Goal: Information Seeking & Learning: Learn about a topic

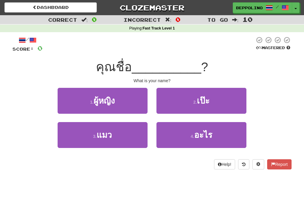
click at [215, 137] on button "4 . อะไร" at bounding box center [202, 135] width 90 height 26
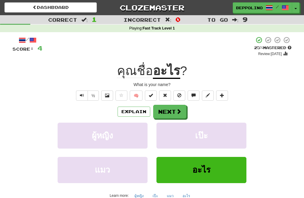
click at [173, 111] on button "Next" at bounding box center [169, 112] width 33 height 14
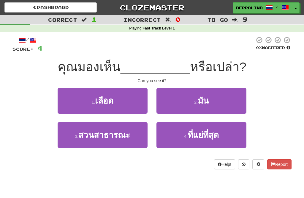
click at [208, 99] on span "มัน" at bounding box center [203, 100] width 11 height 9
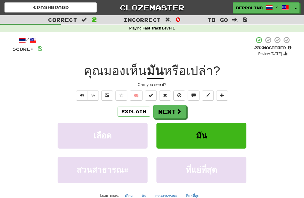
click at [176, 110] on span at bounding box center [178, 110] width 5 height 5
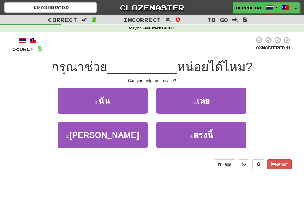
click at [109, 100] on span "ฉัน" at bounding box center [104, 100] width 11 height 9
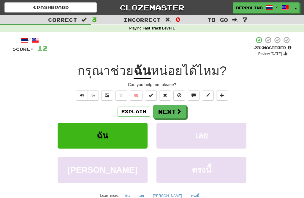
click at [170, 112] on button "Next" at bounding box center [169, 112] width 33 height 14
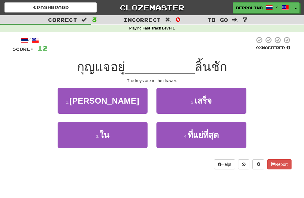
click at [106, 136] on span "ใน" at bounding box center [105, 134] width 10 height 9
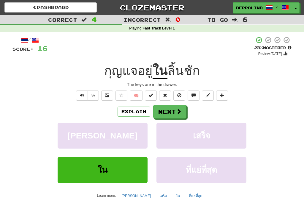
click at [171, 110] on button "Next" at bounding box center [169, 112] width 33 height 14
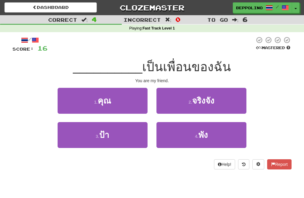
click at [111, 99] on button "1 . คุณ" at bounding box center [103, 101] width 90 height 26
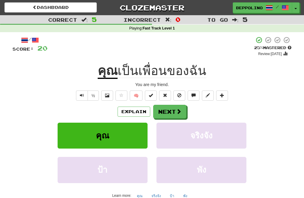
click at [172, 109] on button "Next" at bounding box center [169, 112] width 33 height 14
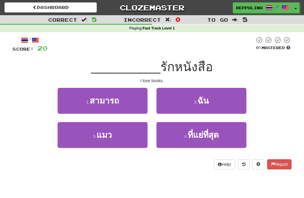
click at [206, 100] on span "ฉัน" at bounding box center [203, 100] width 11 height 9
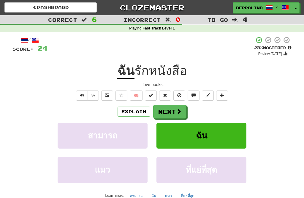
click at [171, 111] on button "Next" at bounding box center [169, 112] width 33 height 14
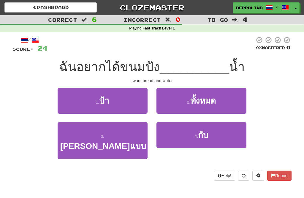
click at [204, 133] on span "กับ" at bounding box center [203, 134] width 10 height 9
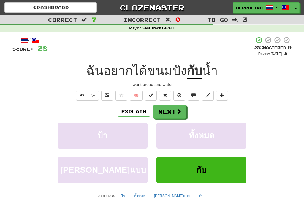
click at [173, 107] on button "Next" at bounding box center [169, 112] width 33 height 14
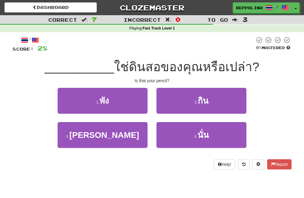
click at [195, 132] on button "4 . นั่น" at bounding box center [202, 135] width 90 height 26
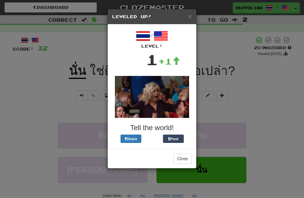
click at [183, 156] on button "Close" at bounding box center [183, 158] width 18 height 10
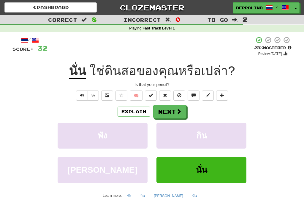
click at [174, 115] on button "Next" at bounding box center [169, 112] width 33 height 14
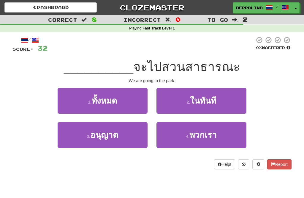
click at [208, 132] on span "พวกเรา" at bounding box center [203, 134] width 27 height 9
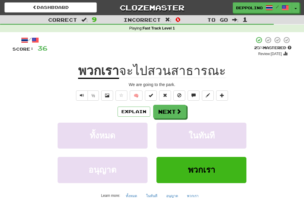
click at [83, 94] on span "Text-to-speech controls" at bounding box center [82, 95] width 4 height 4
click at [172, 111] on button "Next" at bounding box center [169, 112] width 33 height 14
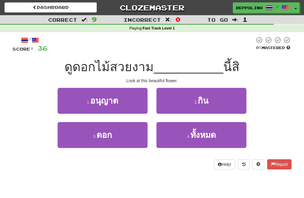
click at [111, 138] on span "ดอก" at bounding box center [104, 134] width 15 height 9
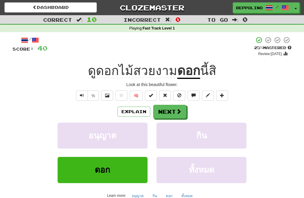
click at [108, 95] on span at bounding box center [107, 95] width 4 height 4
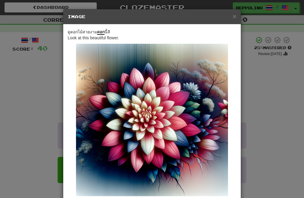
click at [234, 19] on span "×" at bounding box center [235, 16] width 4 height 7
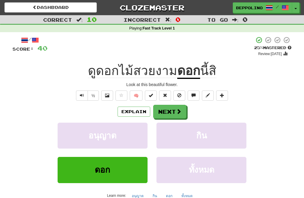
click at [169, 112] on button "Next" at bounding box center [169, 112] width 33 height 14
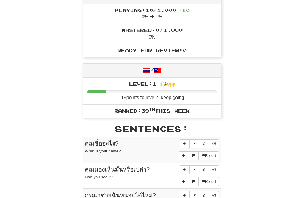
scroll to position [221, 0]
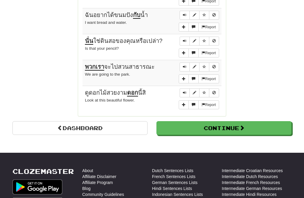
click at [231, 124] on button "Continue" at bounding box center [224, 128] width 135 height 14
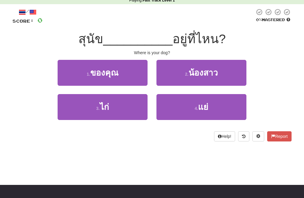
scroll to position [0, 0]
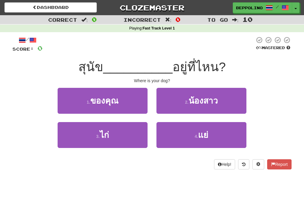
click at [108, 110] on button "1 . ของคุณ" at bounding box center [103, 101] width 90 height 26
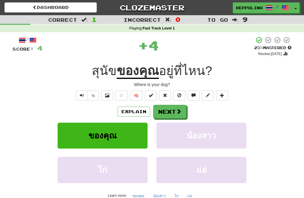
click at [107, 110] on div "Explain Next" at bounding box center [151, 112] width 279 height 14
click at [167, 112] on button "Next" at bounding box center [169, 112] width 33 height 14
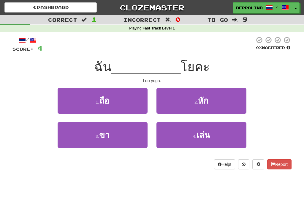
click at [207, 133] on span "เล่น" at bounding box center [203, 134] width 14 height 9
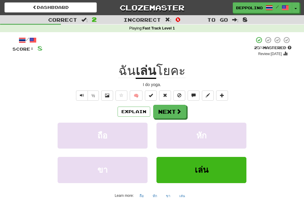
click at [173, 110] on button "Next" at bounding box center [169, 112] width 33 height 14
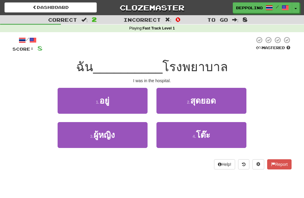
click at [108, 104] on span "อยู่" at bounding box center [105, 100] width 10 height 9
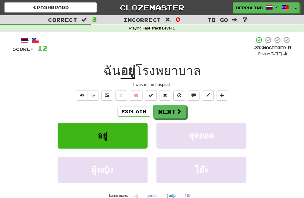
click at [172, 111] on button "Next" at bounding box center [169, 112] width 33 height 14
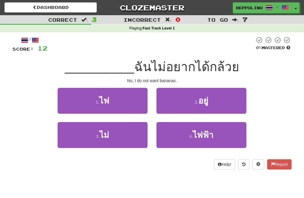
click at [113, 137] on button "3 . ไม่" at bounding box center [103, 135] width 90 height 26
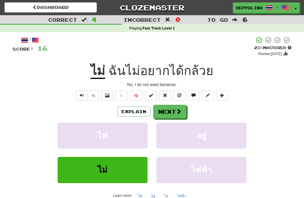
click at [174, 110] on button "Next" at bounding box center [169, 112] width 33 height 14
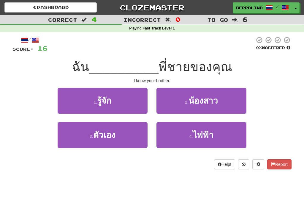
click at [107, 104] on span "รู้จัก" at bounding box center [104, 100] width 14 height 9
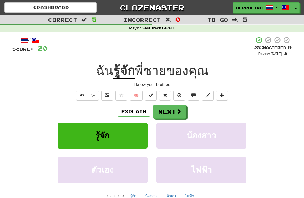
click at [170, 114] on button "Next" at bounding box center [169, 112] width 33 height 14
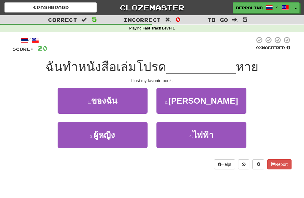
click at [117, 98] on button "1 . ของฉัน" at bounding box center [103, 101] width 90 height 26
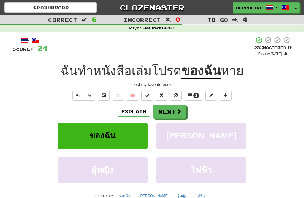
click at [132, 109] on button "Explain" at bounding box center [134, 111] width 33 height 10
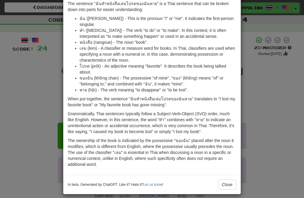
scroll to position [28, 0]
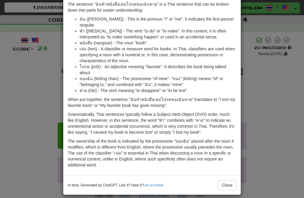
click at [225, 180] on button "Close" at bounding box center [227, 185] width 18 height 10
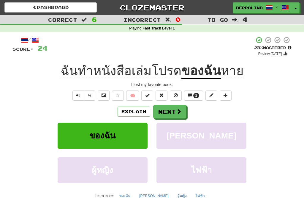
click at [168, 111] on button "Next" at bounding box center [169, 112] width 33 height 14
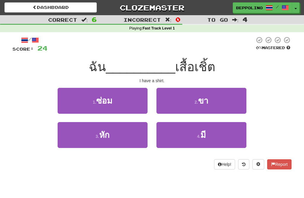
click at [207, 133] on button "4 . มี" at bounding box center [202, 135] width 90 height 26
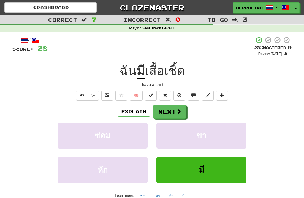
click at [167, 113] on button "Next" at bounding box center [169, 112] width 33 height 14
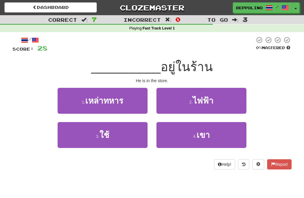
click at [207, 134] on span "เขา" at bounding box center [203, 134] width 13 height 9
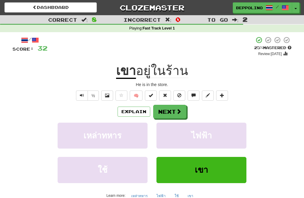
click at [170, 111] on button "Next" at bounding box center [169, 112] width 33 height 14
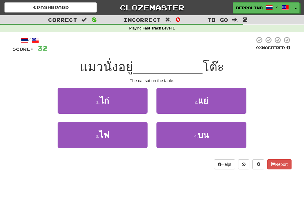
click at [209, 130] on span "บน" at bounding box center [203, 134] width 11 height 9
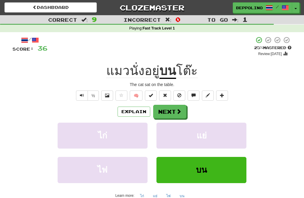
click at [171, 109] on button "Next" at bounding box center [169, 112] width 33 height 14
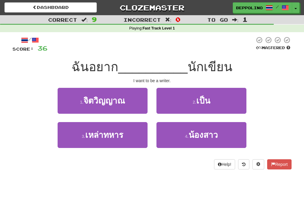
click at [202, 104] on span "เป็น" at bounding box center [203, 100] width 14 height 9
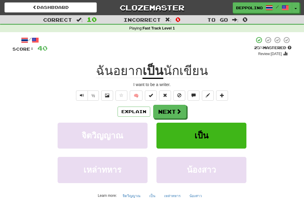
click at [170, 110] on button "Next" at bounding box center [169, 112] width 33 height 14
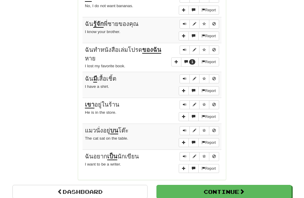
scroll to position [447, 0]
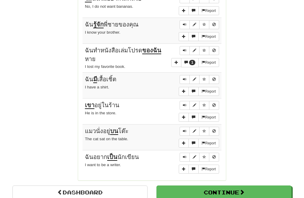
click at [227, 185] on button "Continue" at bounding box center [224, 192] width 135 height 14
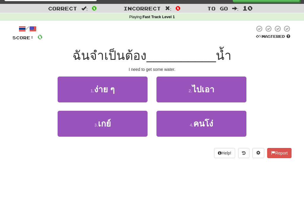
scroll to position [0, 0]
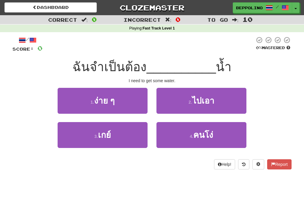
click at [212, 96] on span "ไปเอา" at bounding box center [203, 100] width 22 height 9
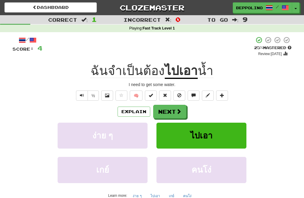
click at [172, 108] on button "Next" at bounding box center [169, 112] width 33 height 14
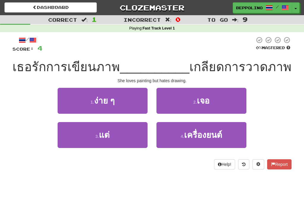
click at [114, 136] on button "3 . แต่" at bounding box center [103, 135] width 90 height 26
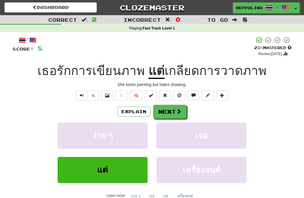
click at [84, 94] on button "Text-to-speech controls" at bounding box center [82, 95] width 12 height 10
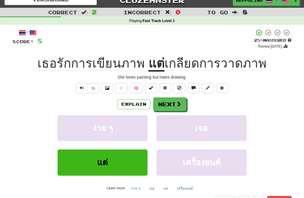
scroll to position [7, 0]
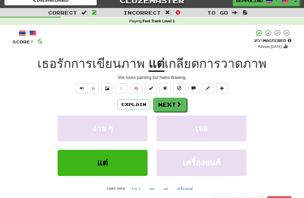
click at [138, 189] on button "ง่าย ๆ" at bounding box center [135, 188] width 15 height 9
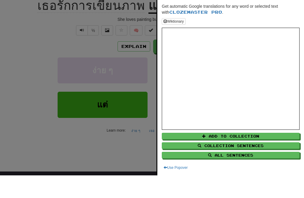
scroll to position [65, 0]
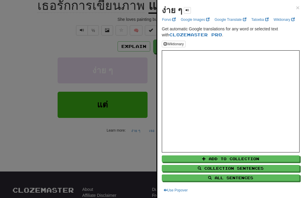
click at [298, 7] on span "×" at bounding box center [298, 7] width 4 height 7
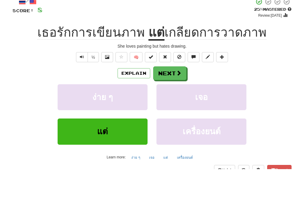
scroll to position [38, 0]
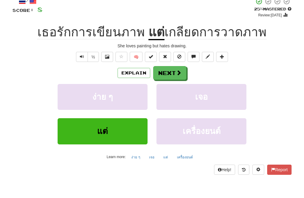
click at [175, 71] on button "Next" at bounding box center [169, 73] width 33 height 14
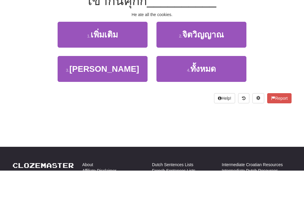
click at [207, 84] on button "4 . ทั้งหมด" at bounding box center [202, 97] width 90 height 26
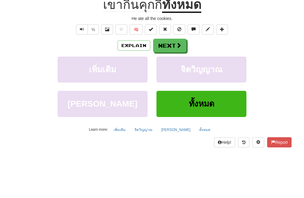
scroll to position [66, 0]
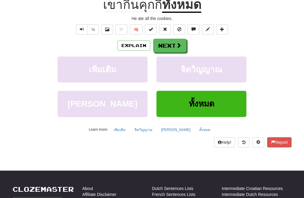
click at [170, 45] on button "Next" at bounding box center [169, 46] width 33 height 14
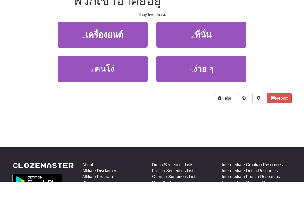
scroll to position [50, 0]
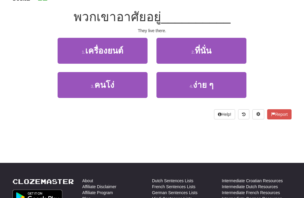
click at [213, 54] on button "2 . ที่นั่น" at bounding box center [202, 51] width 90 height 26
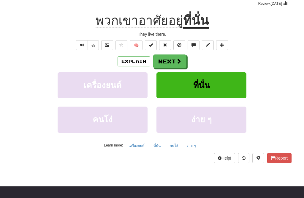
click at [171, 61] on button "Next" at bounding box center [169, 62] width 33 height 14
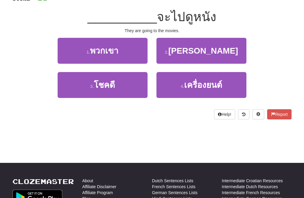
click at [108, 50] on span "พวกเขา" at bounding box center [104, 50] width 29 height 9
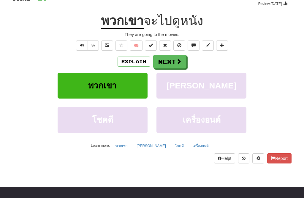
click at [173, 60] on button "Next" at bounding box center [169, 62] width 33 height 14
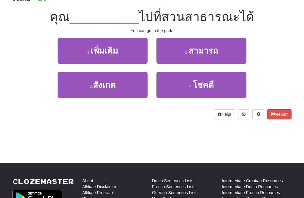
click at [209, 52] on span "สามารถ" at bounding box center [203, 50] width 29 height 9
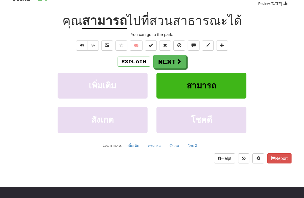
click at [171, 60] on button "Next" at bounding box center [169, 62] width 33 height 14
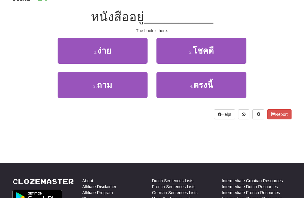
click at [210, 82] on span "ตรงนี้" at bounding box center [204, 84] width 20 height 9
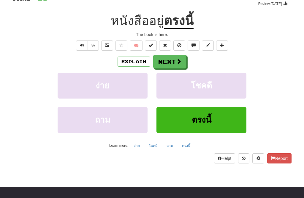
click at [171, 61] on button "Next" at bounding box center [169, 62] width 33 height 14
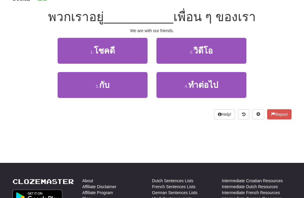
click at [110, 83] on span "กับ" at bounding box center [104, 84] width 10 height 9
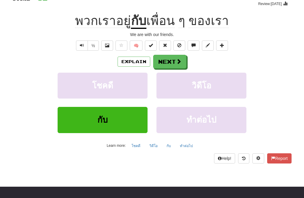
click at [173, 61] on button "Next" at bounding box center [169, 62] width 33 height 14
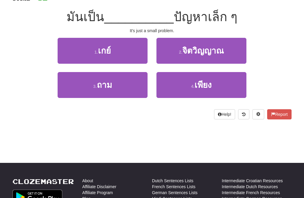
click at [211, 81] on span "เพียง" at bounding box center [203, 84] width 17 height 9
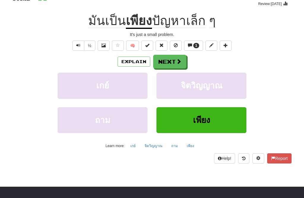
click at [174, 67] on button "Next" at bounding box center [169, 62] width 33 height 14
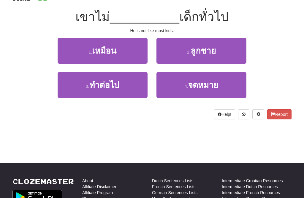
click at [107, 52] on span "เหมือน" at bounding box center [104, 50] width 24 height 9
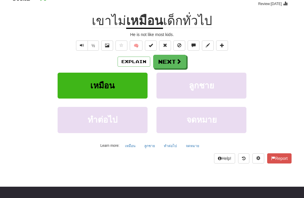
click at [132, 60] on button "Explain" at bounding box center [134, 61] width 33 height 10
